Goal: Task Accomplishment & Management: Manage account settings

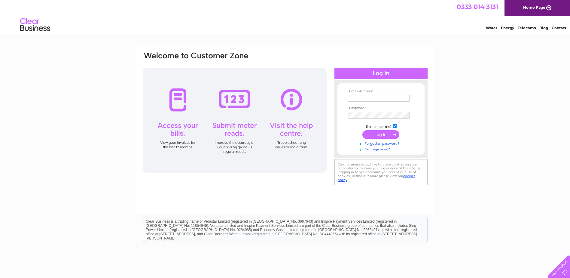
type input "[EMAIL_ADDRESS][PERSON_NAME][DOMAIN_NAME]"
click at [381, 135] on input "submit" at bounding box center [381, 134] width 37 height 8
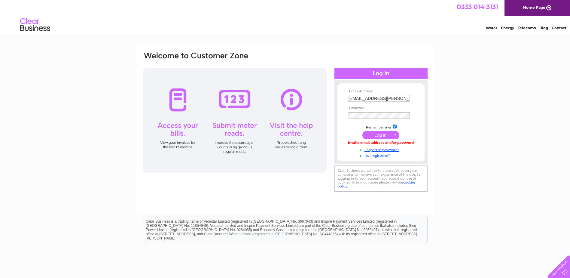
click at [344, 113] on form "Email Address: ali.tulloch@g-s.co.uk Password:" at bounding box center [381, 123] width 87 height 69
drag, startPoint x: 477, startPoint y: 173, endPoint x: 474, endPoint y: 170, distance: 4.3
click at [477, 173] on div "Email Address: ali.tulloch@g-s.co.uk Password: Forgotten password?" at bounding box center [285, 180] width 570 height 271
click at [386, 134] on input "submit" at bounding box center [381, 134] width 37 height 8
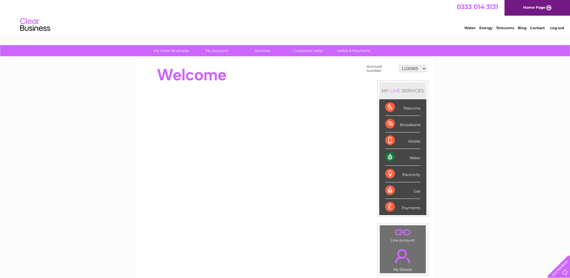
click at [415, 69] on select "1100365 1149722 30271160 30294404 30312961" at bounding box center [412, 68] width 27 height 7
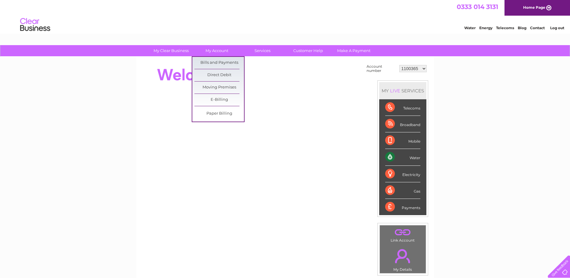
click at [216, 60] on link "Bills and Payments" at bounding box center [219, 63] width 50 height 12
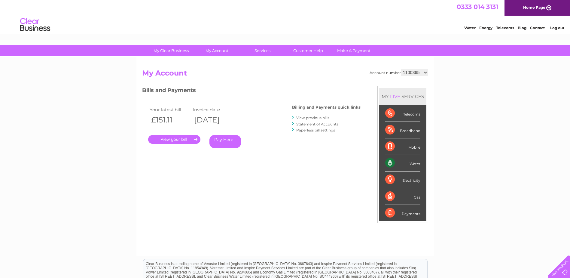
click at [162, 135] on link "." at bounding box center [174, 139] width 52 height 9
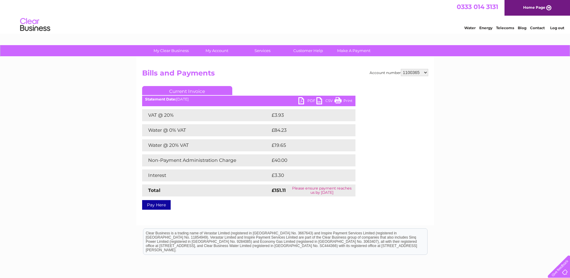
click at [304, 98] on link "PDF" at bounding box center [307, 101] width 18 height 9
drag, startPoint x: 421, startPoint y: 73, endPoint x: 402, endPoint y: 73, distance: 18.0
click at [402, 73] on select "1100365 1149722 30271160 30294404 30312961" at bounding box center [414, 72] width 27 height 7
click at [419, 72] on select "1100365 1149722 30271160 30294404 30312961" at bounding box center [414, 72] width 27 height 7
select select "1149722"
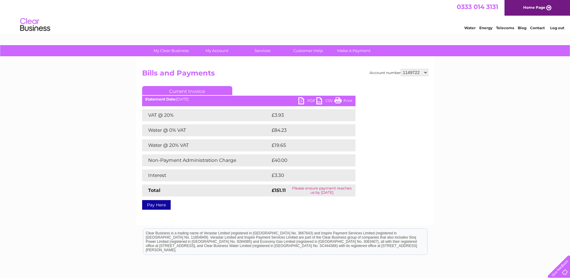
click at [401, 69] on select "1100365 1149722 30271160 30294404 30312961" at bounding box center [414, 72] width 27 height 7
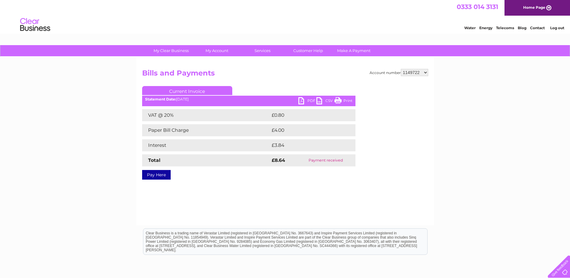
click at [304, 100] on link "PDF" at bounding box center [307, 101] width 18 height 9
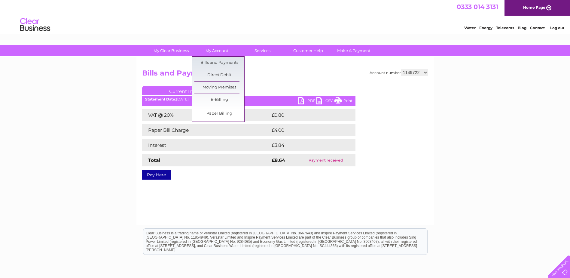
click at [217, 61] on link "Bills and Payments" at bounding box center [219, 63] width 50 height 12
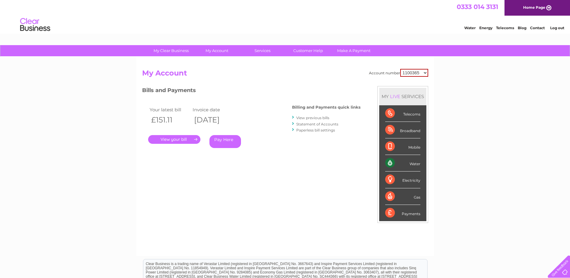
click at [411, 75] on select "1100365 1149722 30271160 30294404 30312961" at bounding box center [414, 73] width 28 height 8
select select "1149722"
click at [400, 69] on select "1100365 1149722 30271160 30294404 30312961" at bounding box center [414, 73] width 28 height 8
click at [314, 125] on link "Statement of Accounts" at bounding box center [317, 124] width 42 height 5
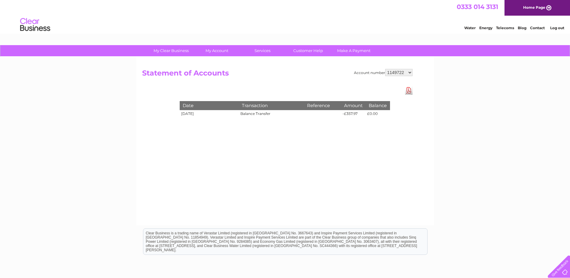
click at [401, 71] on select "1100365 1149722 30271160 30294404 30312961" at bounding box center [398, 72] width 27 height 7
select select "1100365"
click at [385, 69] on select "1100365 1149722 30271160 30294404 30312961" at bounding box center [398, 72] width 27 height 7
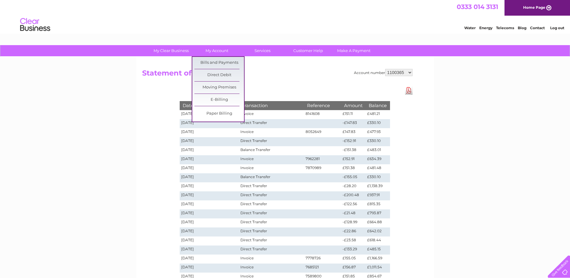
click at [219, 61] on link "Bills and Payments" at bounding box center [219, 63] width 50 height 12
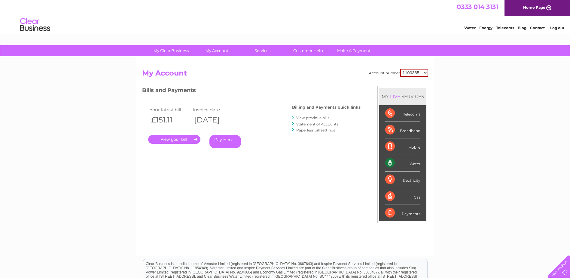
click at [422, 74] on select "1100365 1149722 30271160 30294404 30312961" at bounding box center [414, 73] width 28 height 8
select select "30271160"
click at [400, 69] on select "1100365 1149722 30271160 30294404 30312961" at bounding box center [414, 73] width 28 height 8
click at [172, 139] on link "." at bounding box center [174, 139] width 52 height 9
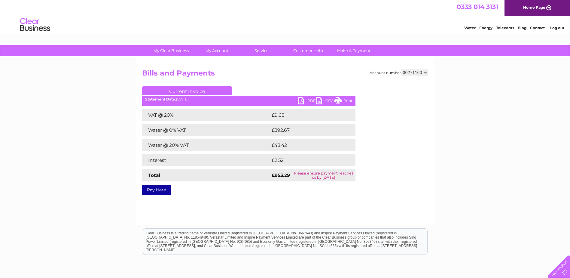
click at [302, 102] on link "PDF" at bounding box center [307, 101] width 18 height 9
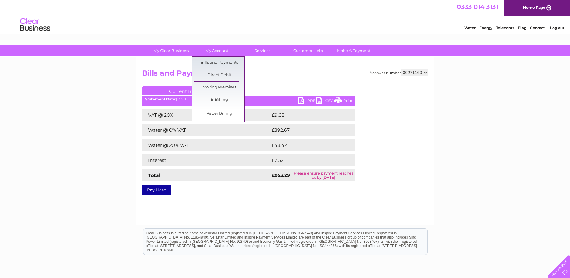
drag, startPoint x: 216, startPoint y: 61, endPoint x: 225, endPoint y: 64, distance: 9.4
click at [216, 61] on link "Bills and Payments" at bounding box center [219, 63] width 50 height 12
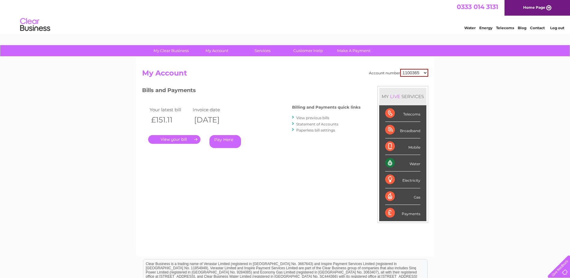
click at [409, 73] on select "1100365 1149722 30271160 30294404 30312961" at bounding box center [414, 73] width 28 height 8
select select "30271160"
click at [400, 69] on select "1100365 1149722 30271160 30294404 30312961" at bounding box center [414, 73] width 28 height 8
click at [324, 124] on link "Statement of Accounts" at bounding box center [317, 124] width 42 height 5
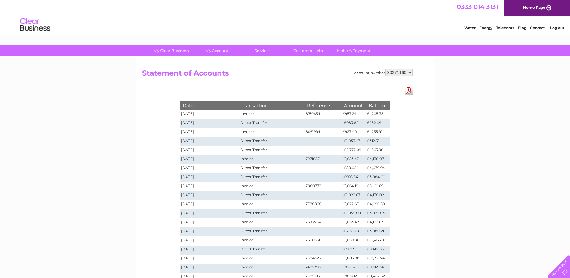
click at [407, 75] on select "1100365 1149722 30271160 30294404 30312961" at bounding box center [398, 72] width 27 height 7
click at [401, 71] on select "1100365 1149722 30271160 30294404 30312961" at bounding box center [398, 72] width 27 height 7
select select "30294404"
click at [385, 69] on select "1100365 1149722 30271160 30294404 30312961" at bounding box center [398, 72] width 27 height 7
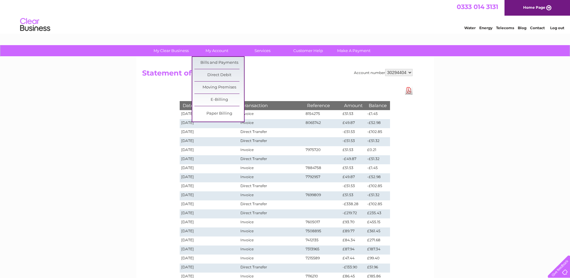
click at [213, 61] on link "Bills and Payments" at bounding box center [219, 63] width 50 height 12
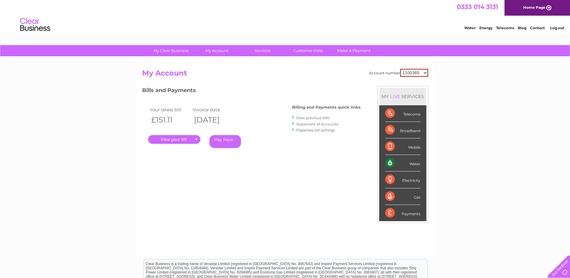
click at [409, 74] on select "1100365 1149722 30271160 30294404 30312961" at bounding box center [414, 73] width 28 height 8
select select "30294404"
click at [400, 69] on select "1100365 1149722 30271160 30294404 30312961" at bounding box center [414, 73] width 28 height 8
click at [168, 139] on link "." at bounding box center [174, 139] width 52 height 9
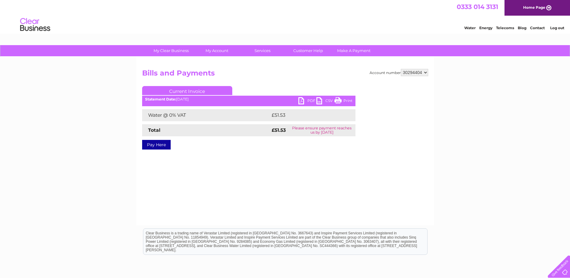
click at [301, 99] on link "PDF" at bounding box center [307, 101] width 18 height 9
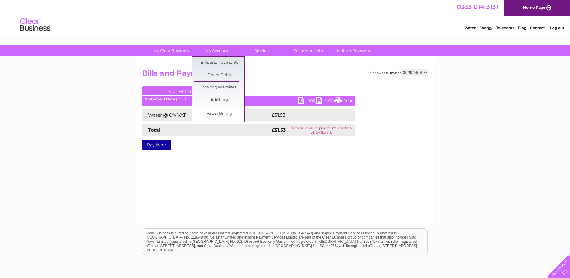
click at [217, 61] on link "Bills and Payments" at bounding box center [219, 63] width 50 height 12
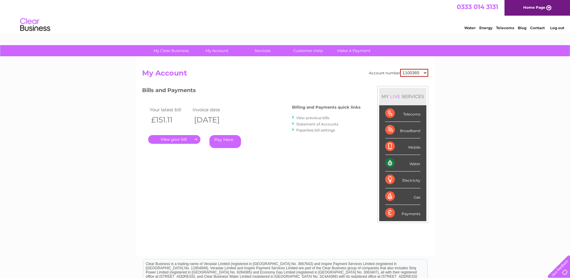
click at [420, 74] on select "1100365 1149722 30271160 30294404 30312961" at bounding box center [414, 73] width 28 height 8
select select "30294404"
click at [400, 69] on select "1100365 1149722 30271160 30294404 30312961" at bounding box center [414, 73] width 28 height 8
click at [324, 124] on link "Statement of Accounts" at bounding box center [317, 124] width 42 height 5
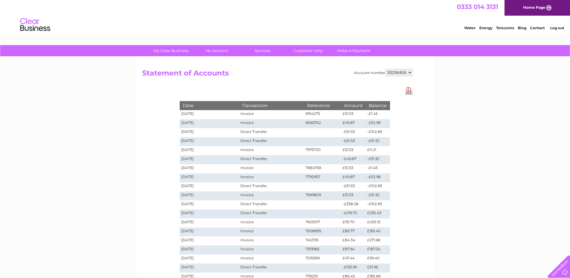
scroll to position [135, 0]
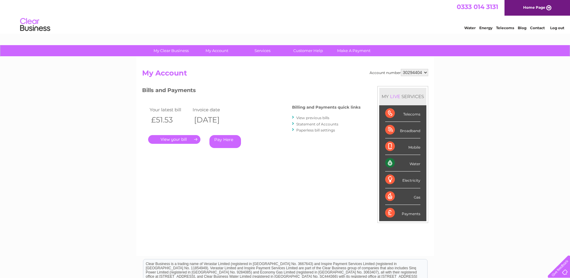
click at [413, 72] on select "1100365 1149722 30271160 30294404 30312961" at bounding box center [414, 72] width 27 height 7
select select "30312961"
click at [401, 69] on select "1100365 1149722 30271160 30294404 30312961" at bounding box center [414, 72] width 27 height 7
click at [164, 136] on link "." at bounding box center [174, 139] width 52 height 9
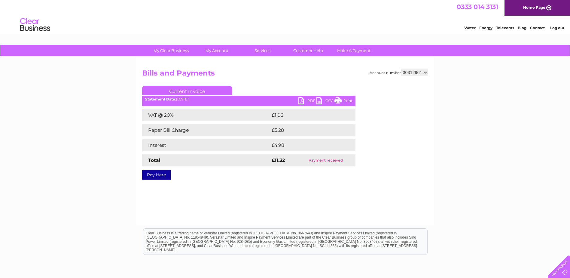
click at [306, 100] on link "PDF" at bounding box center [307, 101] width 18 height 9
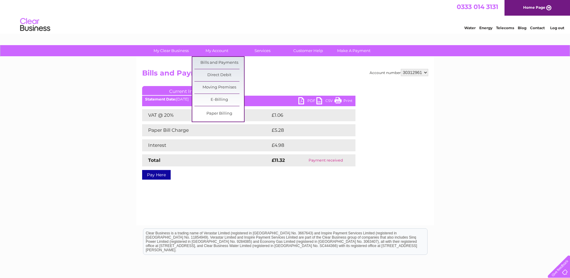
click at [216, 62] on link "Bills and Payments" at bounding box center [219, 63] width 50 height 12
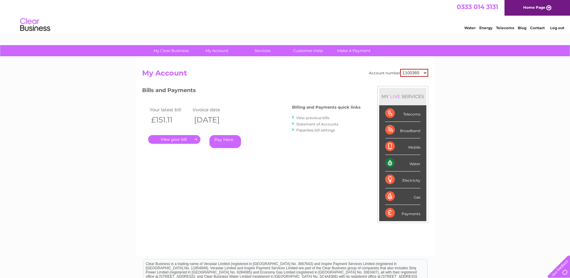
click at [321, 124] on link "Statement of Accounts" at bounding box center [317, 124] width 42 height 5
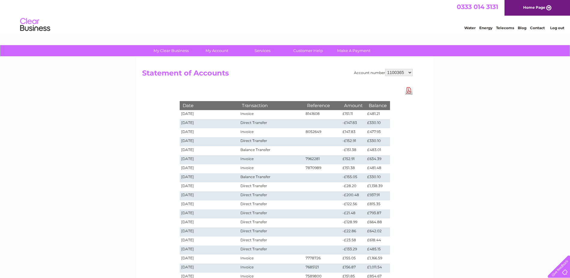
click at [400, 72] on select "1100365 1149722 30271160 30294404 30312961" at bounding box center [398, 72] width 27 height 7
select select "30312961"
click at [385, 69] on select "1100365 1149722 30271160 30294404 30312961" at bounding box center [398, 72] width 27 height 7
click at [398, 73] on select "1100365 1149722 30271160 30294404 30312961" at bounding box center [398, 72] width 27 height 7
click at [385, 69] on select "1100365 1149722 30271160 30294404 30312961" at bounding box center [398, 72] width 27 height 7
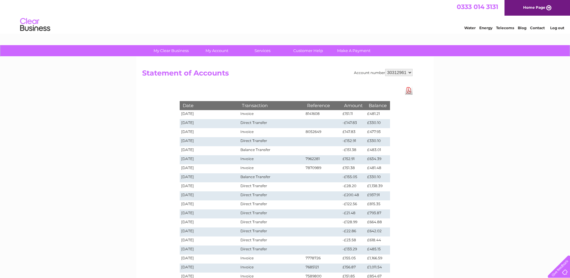
click at [396, 74] on select "1100365 1149722 30271160 30294404 30312961" at bounding box center [398, 72] width 27 height 7
select select "1100365"
click at [385, 69] on select "1100365 1149722 30271160 30294404 30312961" at bounding box center [398, 72] width 27 height 7
click at [399, 72] on select "1100365 1149722 30271160 30294404 30312961" at bounding box center [398, 72] width 27 height 7
select select "30294404"
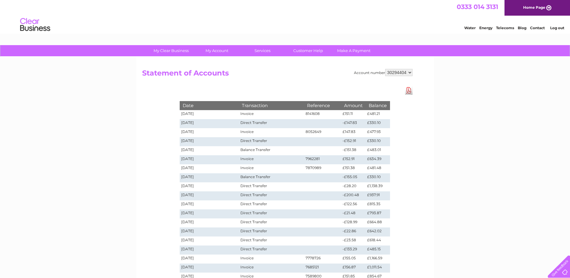
click at [385, 69] on select "1100365 1149722 30271160 30294404 30312961" at bounding box center [398, 72] width 27 height 7
click at [396, 74] on select "1100365 1149722 30271160 30294404 30312961" at bounding box center [398, 72] width 27 height 7
select select "30312961"
click at [385, 69] on select "1100365 1149722 30271160 30294404 30312961" at bounding box center [398, 72] width 27 height 7
